Goal: Transaction & Acquisition: Purchase product/service

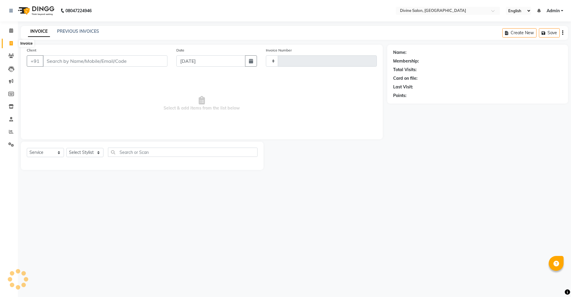
select select "service"
type input "1505"
select select "745"
click at [87, 155] on select "Select Stylist" at bounding box center [84, 152] width 37 height 9
click at [88, 151] on select "Select Stylist" at bounding box center [84, 152] width 37 height 9
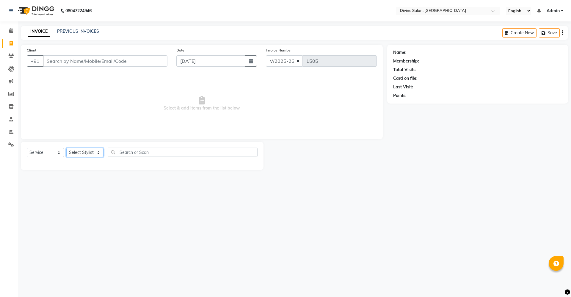
click at [88, 151] on select "Select Stylist [PERSON_NAME] Pooja [PERSON_NAME] pooja [PERSON_NAME] [PERSON_NA…" at bounding box center [84, 152] width 37 height 9
select select "70573"
click at [66, 148] on select "Select Stylist [PERSON_NAME] Pooja [PERSON_NAME] pooja [PERSON_NAME] [PERSON_NA…" at bounding box center [84, 152] width 37 height 9
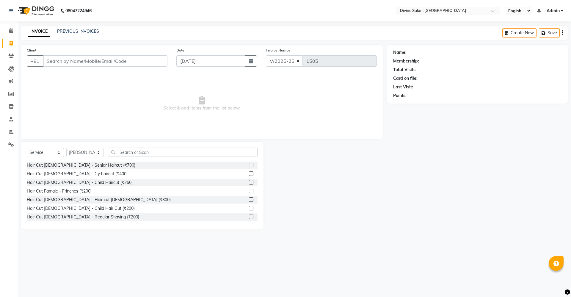
click at [249, 175] on label at bounding box center [251, 173] width 4 height 4
click at [249, 175] on input "checkbox" at bounding box center [251, 174] width 4 height 4
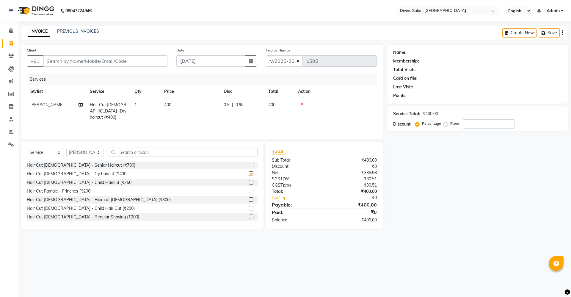
checkbox input "false"
click at [249, 164] on label at bounding box center [251, 165] width 4 height 4
click at [249, 164] on input "checkbox" at bounding box center [251, 165] width 4 height 4
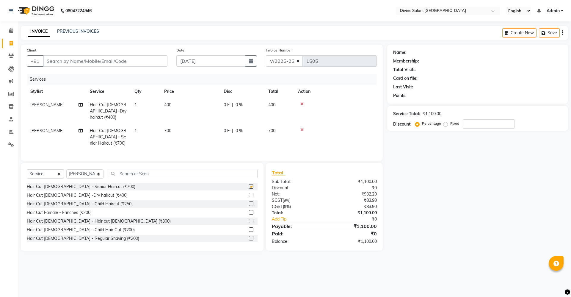
checkbox input "false"
click at [301, 103] on icon at bounding box center [301, 104] width 3 height 4
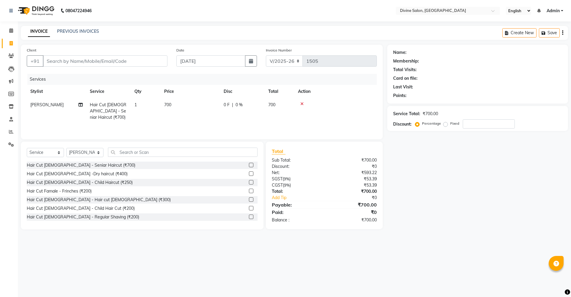
click at [186, 101] on td "700" at bounding box center [190, 111] width 59 height 26
select select "70573"
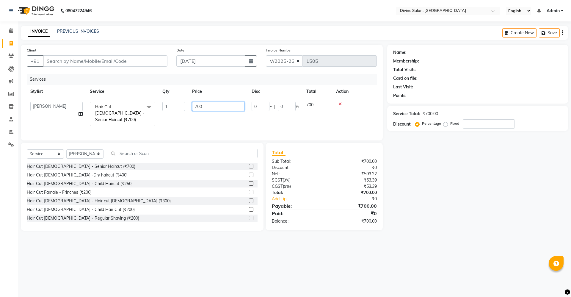
click at [219, 106] on input "700" at bounding box center [218, 106] width 52 height 9
type input "7"
type input "500"
click at [432, 198] on div "Name: Membership: Total Visits: Card on file: Last Visit: Points: Service Total…" at bounding box center [479, 138] width 185 height 186
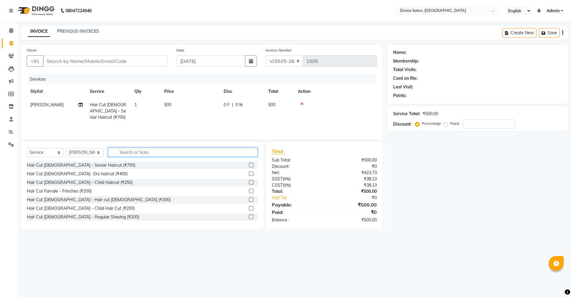
click at [154, 152] on input "text" at bounding box center [183, 151] width 150 height 9
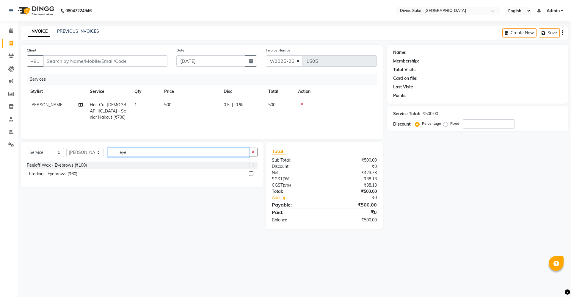
type input "eye"
click at [252, 174] on label at bounding box center [251, 173] width 4 height 4
click at [252, 174] on input "checkbox" at bounding box center [251, 174] width 4 height 4
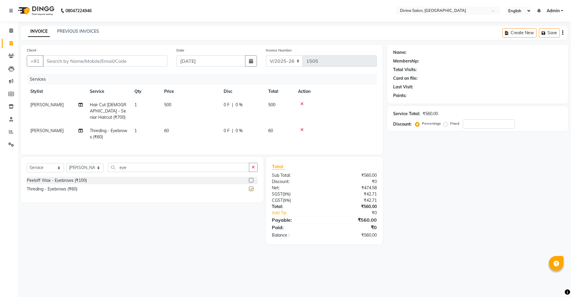
checkbox input "false"
click at [149, 172] on input "eye" at bounding box center [178, 167] width 141 height 9
type input "e"
type input "upp"
click at [251, 191] on label at bounding box center [251, 188] width 4 height 4
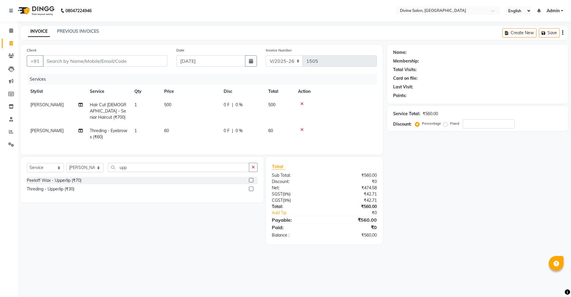
click at [251, 191] on input "checkbox" at bounding box center [251, 189] width 4 height 4
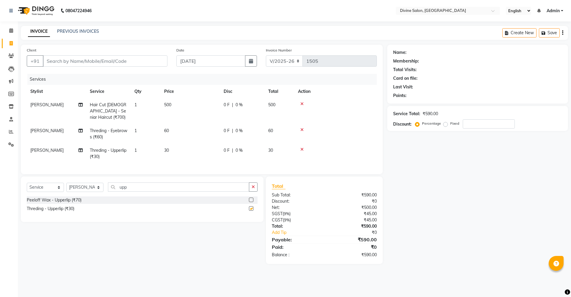
checkbox input "false"
click at [145, 191] on input "upp" at bounding box center [178, 186] width 141 height 9
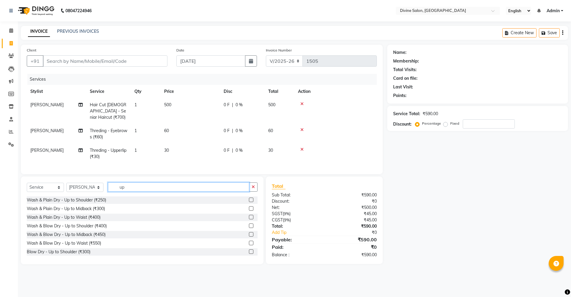
type input "u"
type input "wax"
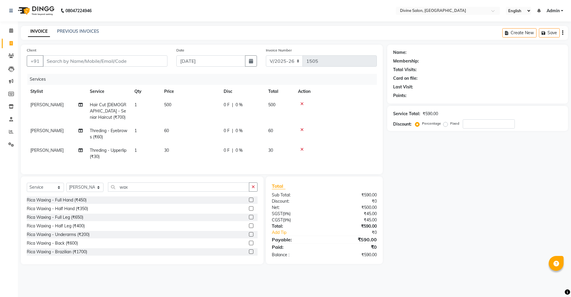
click at [249, 202] on label at bounding box center [251, 199] width 4 height 4
click at [249, 202] on input "checkbox" at bounding box center [251, 200] width 4 height 4
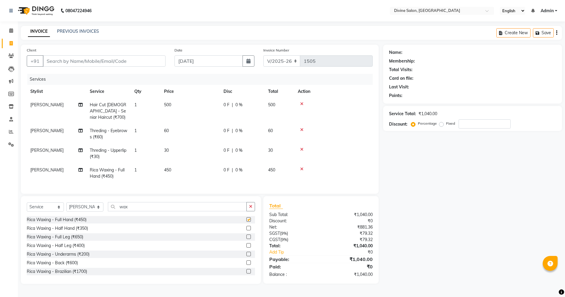
checkbox input "false"
click at [246, 256] on label at bounding box center [248, 254] width 4 height 4
click at [246, 256] on input "checkbox" at bounding box center [248, 254] width 4 height 4
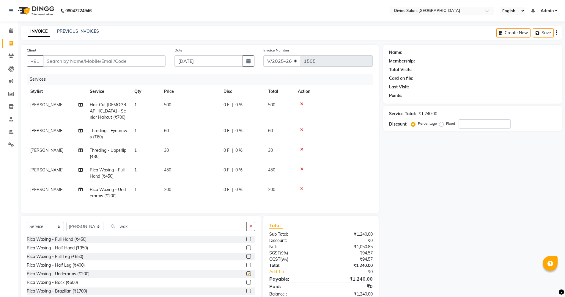
checkbox input "false"
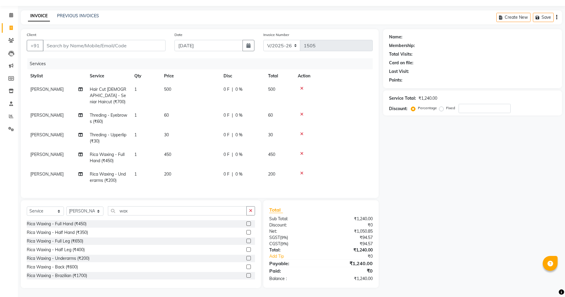
click at [238, 151] on span "0 %" at bounding box center [238, 154] width 7 height 6
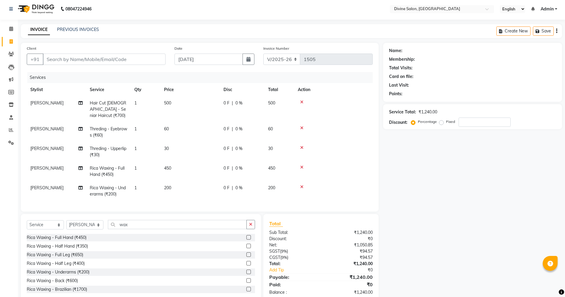
select select "70573"
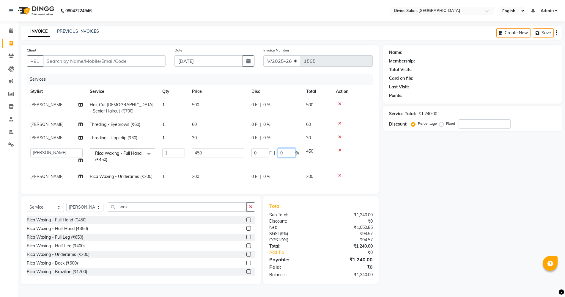
click at [289, 151] on input "0" at bounding box center [287, 152] width 18 height 9
type input "15"
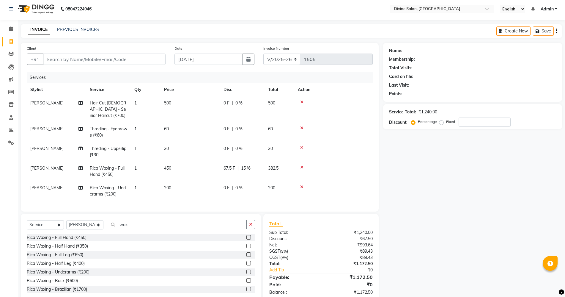
click at [264, 175] on tbody "[PERSON_NAME] Hair Cut [DEMOGRAPHIC_DATA] - Seniar Haircut (₹700) 1 500 0 F | 0…" at bounding box center [200, 148] width 346 height 104
click at [237, 186] on span "0 %" at bounding box center [238, 188] width 7 height 6
select select "70573"
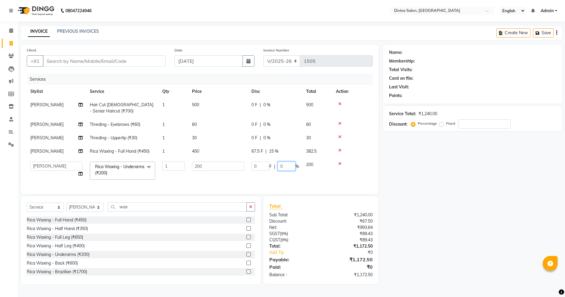
click at [287, 164] on input "0" at bounding box center [287, 165] width 18 height 9
type input "15"
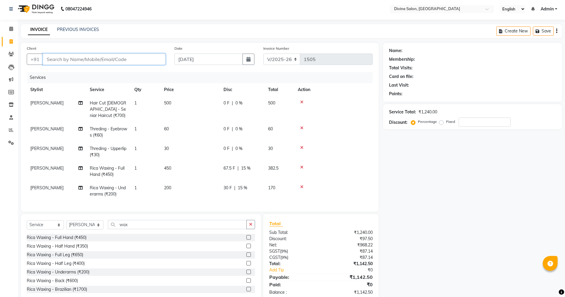
click at [128, 63] on input "Client" at bounding box center [104, 59] width 123 height 11
click at [139, 62] on input "Client" at bounding box center [104, 59] width 123 height 11
type input "9"
type input "0"
click at [91, 58] on input "9960687472" at bounding box center [89, 59] width 92 height 11
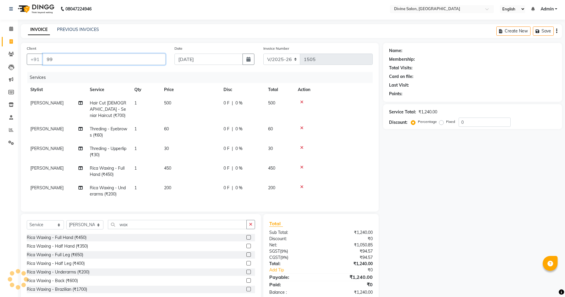
type input "9"
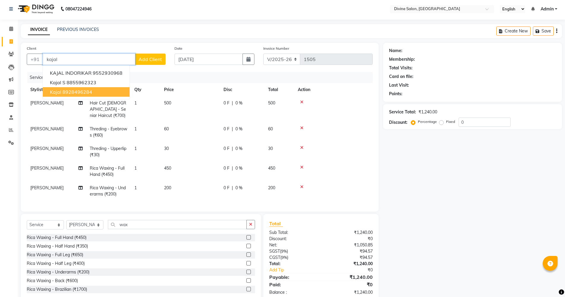
click at [95, 93] on button "kajal 8928496284" at bounding box center [86, 92] width 87 height 10
type input "8928496284"
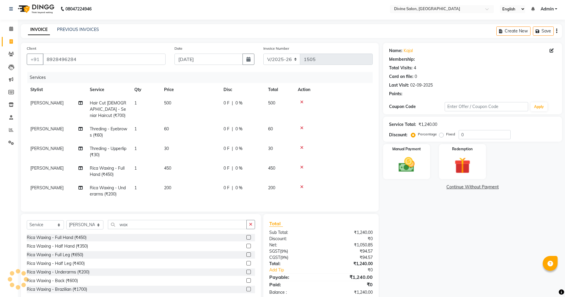
select select "1: Object"
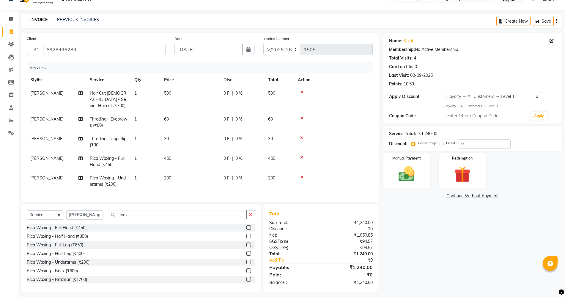
scroll to position [21, 0]
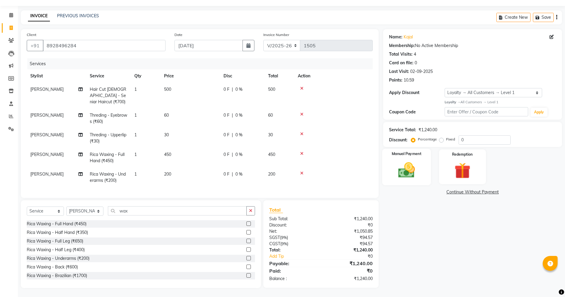
click at [409, 160] on img at bounding box center [406, 169] width 27 height 19
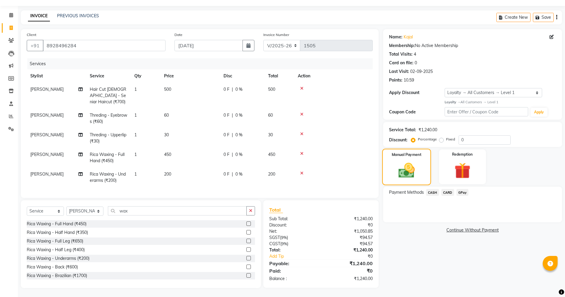
click at [400, 162] on img at bounding box center [407, 170] width 26 height 19
click at [236, 151] on span "0 %" at bounding box center [238, 154] width 7 height 6
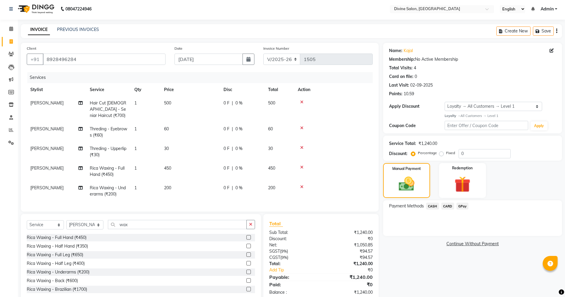
select select "70573"
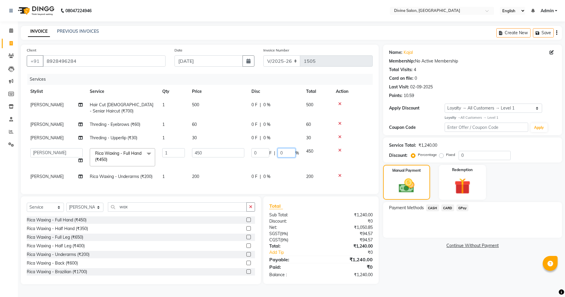
click at [286, 152] on input "0" at bounding box center [287, 152] width 18 height 9
type input "15"
click at [267, 176] on tbody "[PERSON_NAME] Hair Cut [DEMOGRAPHIC_DATA] - Seniar Haircut (₹700) 1 500 0 F | 0…" at bounding box center [200, 140] width 346 height 85
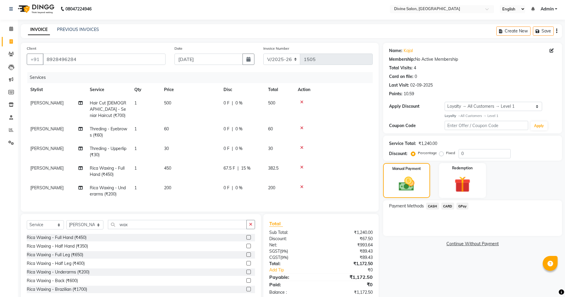
click at [237, 184] on td "0 F | 0 %" at bounding box center [242, 191] width 45 height 20
select select "70573"
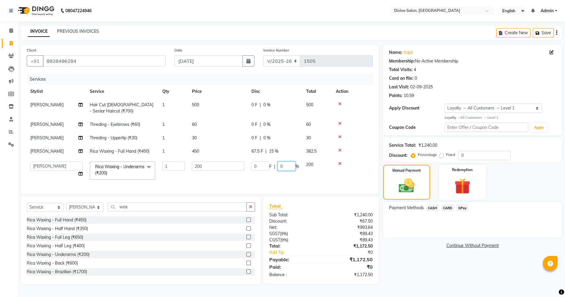
click at [289, 163] on input "0" at bounding box center [287, 165] width 18 height 9
type input "15"
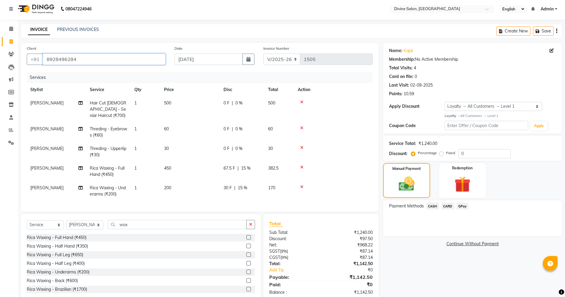
click at [147, 57] on input "8928496284" at bounding box center [104, 59] width 123 height 11
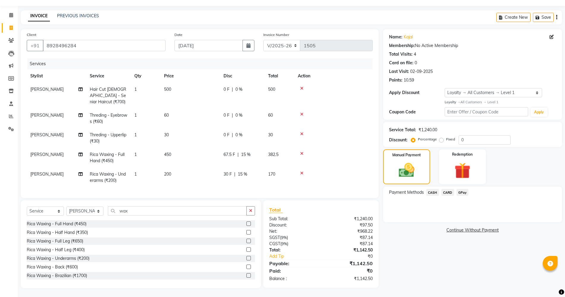
click at [460, 189] on span "GPay" at bounding box center [463, 192] width 12 height 7
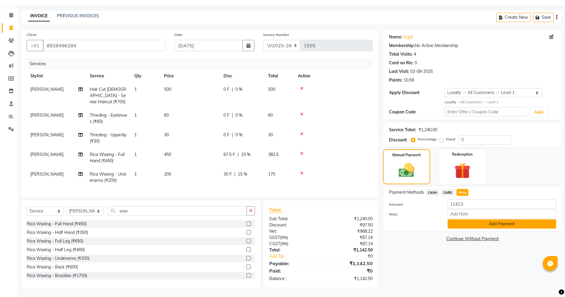
click at [476, 219] on button "Add Payment" at bounding box center [502, 223] width 109 height 9
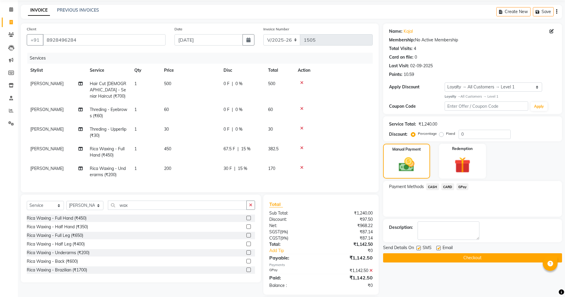
click at [487, 260] on button "Checkout" at bounding box center [472, 257] width 179 height 9
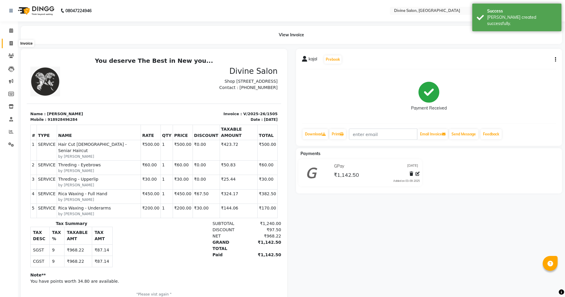
click at [12, 44] on icon at bounding box center [11, 43] width 3 height 4
select select "service"
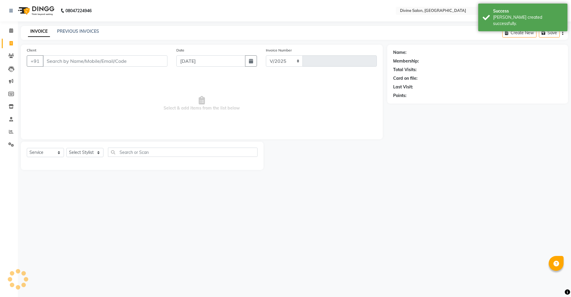
select select "745"
type input "1506"
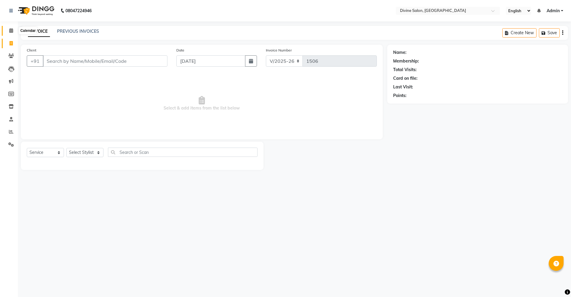
click at [10, 32] on icon at bounding box center [11, 30] width 4 height 4
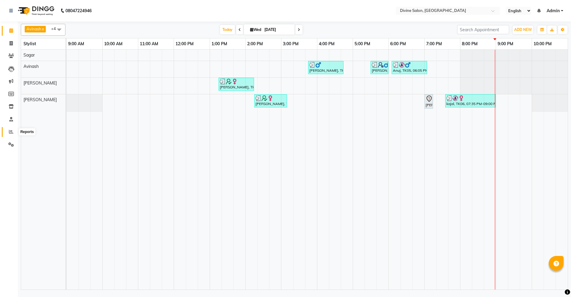
click at [11, 129] on span at bounding box center [11, 131] width 10 height 7
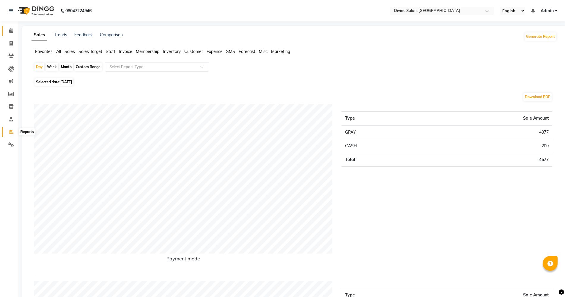
click at [8, 30] on span at bounding box center [11, 30] width 10 height 7
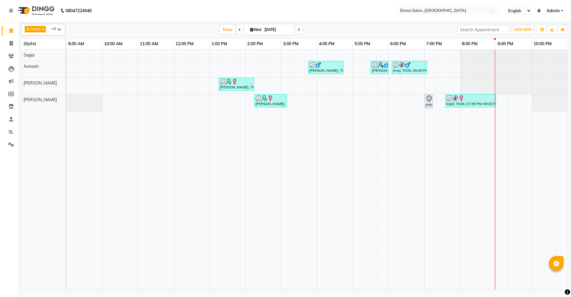
click at [557, 9] on ul "English ENGLISH Español العربية मराठी हिंदी ગુજરાતી தமிழ் 中文 Notifications noth…" at bounding box center [534, 11] width 63 height 8
click at [557, 9] on span "Admin" at bounding box center [552, 11] width 13 height 6
click at [545, 39] on link "Sign out" at bounding box center [532, 40] width 54 height 9
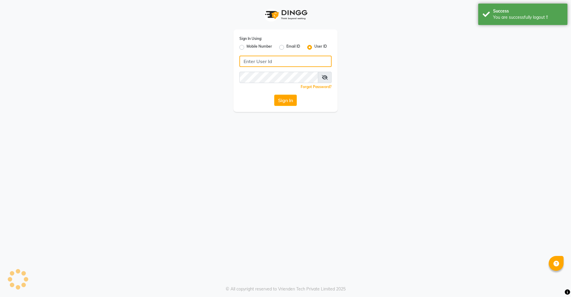
type input "divinesalon"
